Goal: Use online tool/utility: Utilize a website feature to perform a specific function

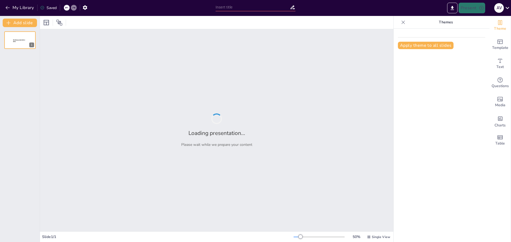
type input "Historia y Evolución del Baloncesto"
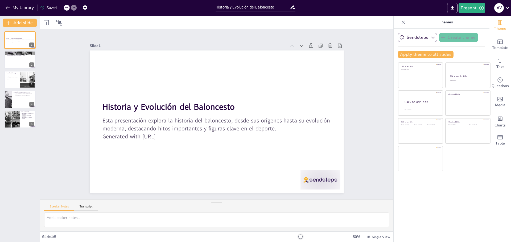
click at [12, 14] on div "My Library Saved" at bounding box center [106, 7] width 213 height 15
click at [13, 8] on button "My Library" at bounding box center [20, 7] width 32 height 9
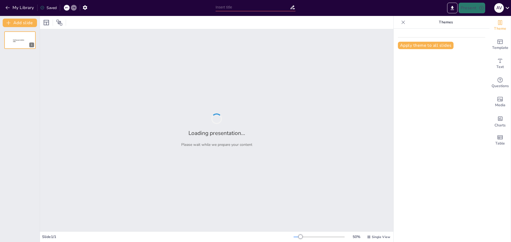
type input "Historia y Evolución del Voleibol"
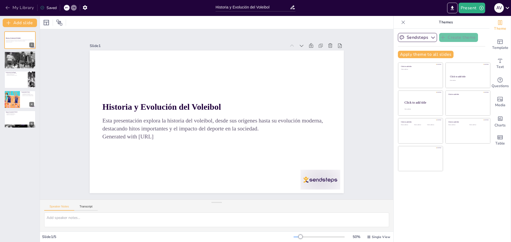
click at [26, 8] on button "My Library" at bounding box center [20, 7] width 32 height 9
